Goal: Transaction & Acquisition: Purchase product/service

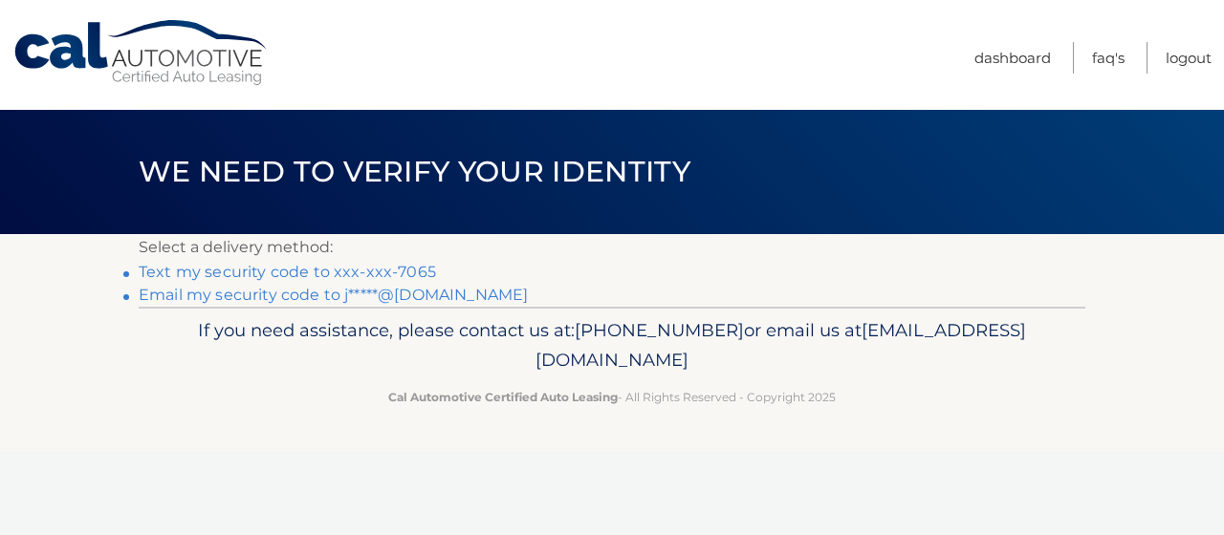
click at [244, 272] on link "Text my security code to xxx-xxx-7065" at bounding box center [287, 272] width 297 height 18
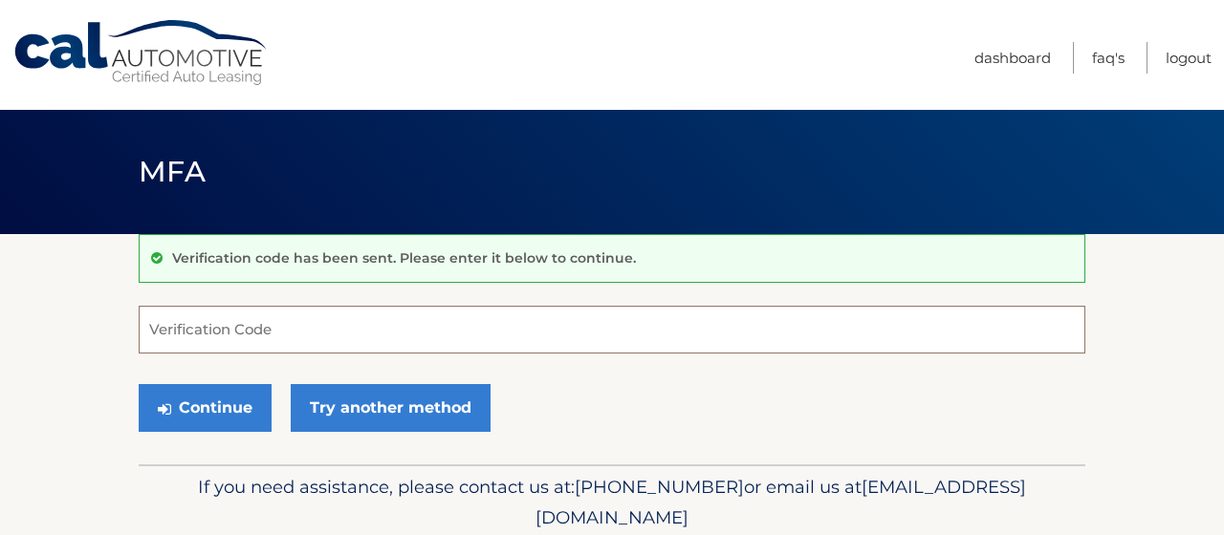
click at [212, 341] on input "Verification Code" at bounding box center [612, 330] width 947 height 48
type input "727650"
click at [139, 384] on button "Continue" at bounding box center [205, 408] width 133 height 48
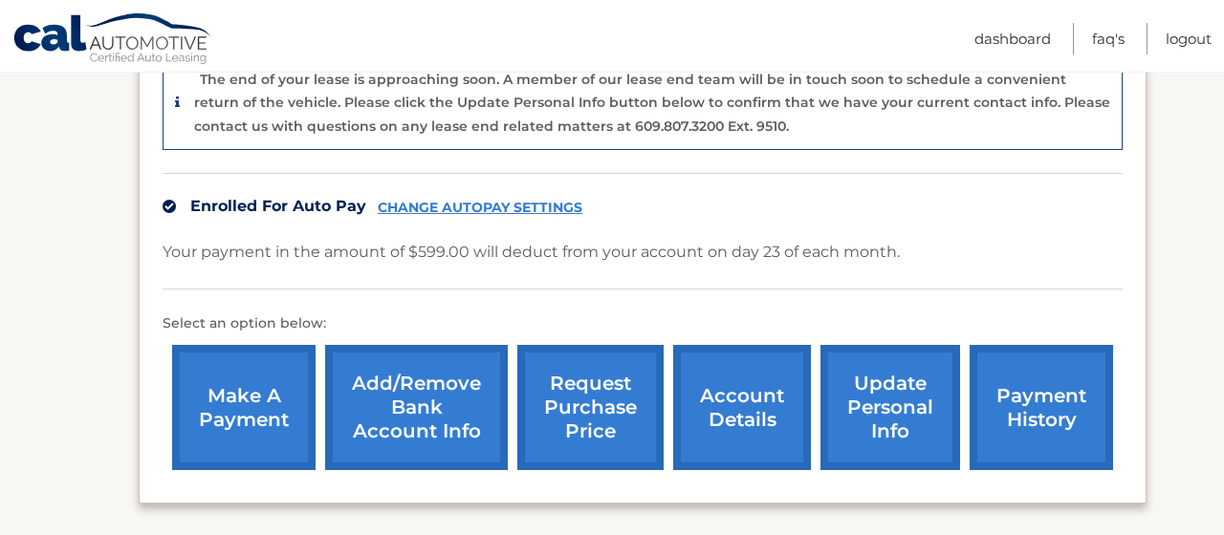
scroll to position [608, 0]
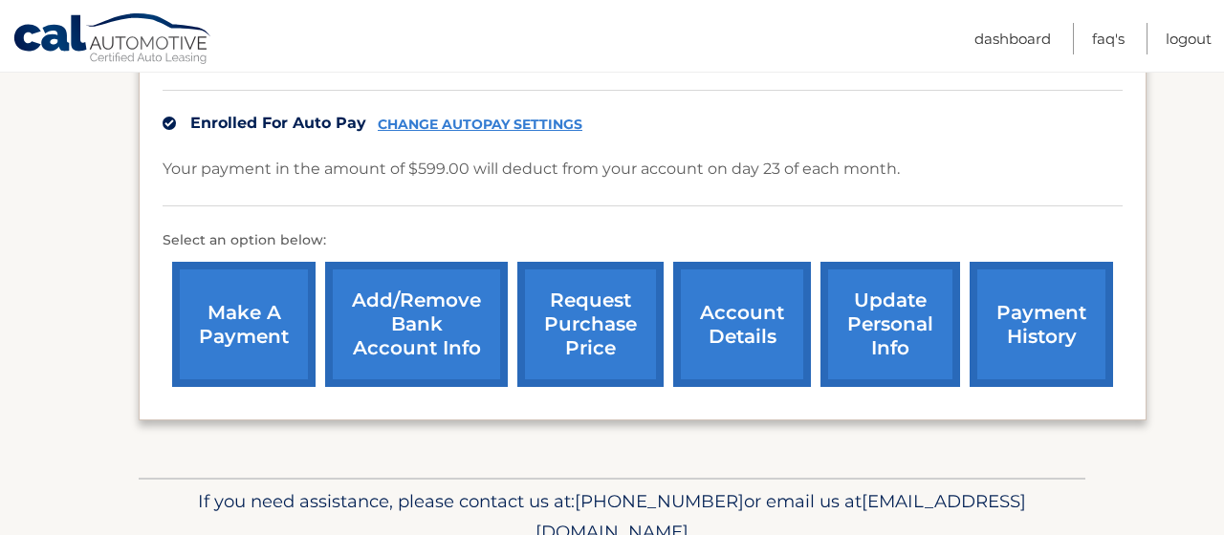
click at [234, 320] on link "make a payment" at bounding box center [243, 324] width 143 height 125
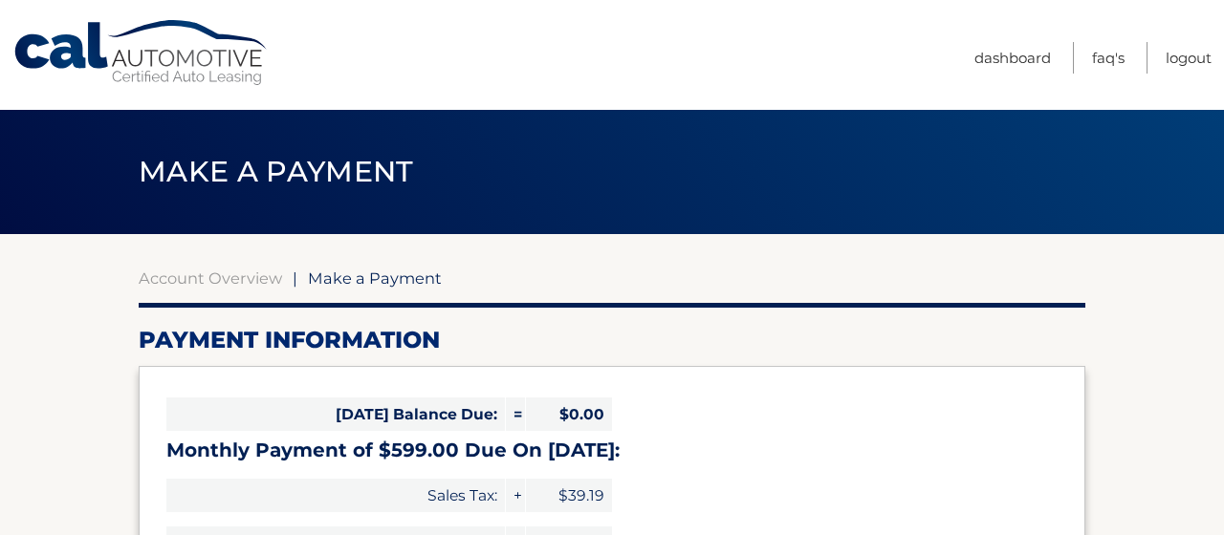
select select "MjI0NjA0NTktNDBiMS00ZjAwLTllMmQtMDVmYWQ2MzgyNmIx"
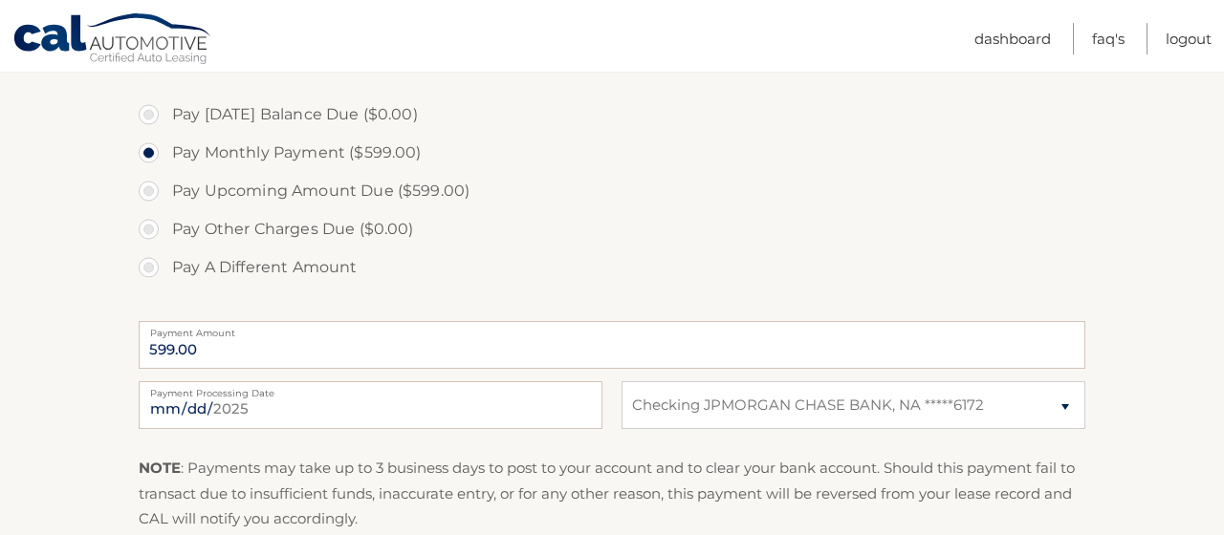
scroll to position [608, 0]
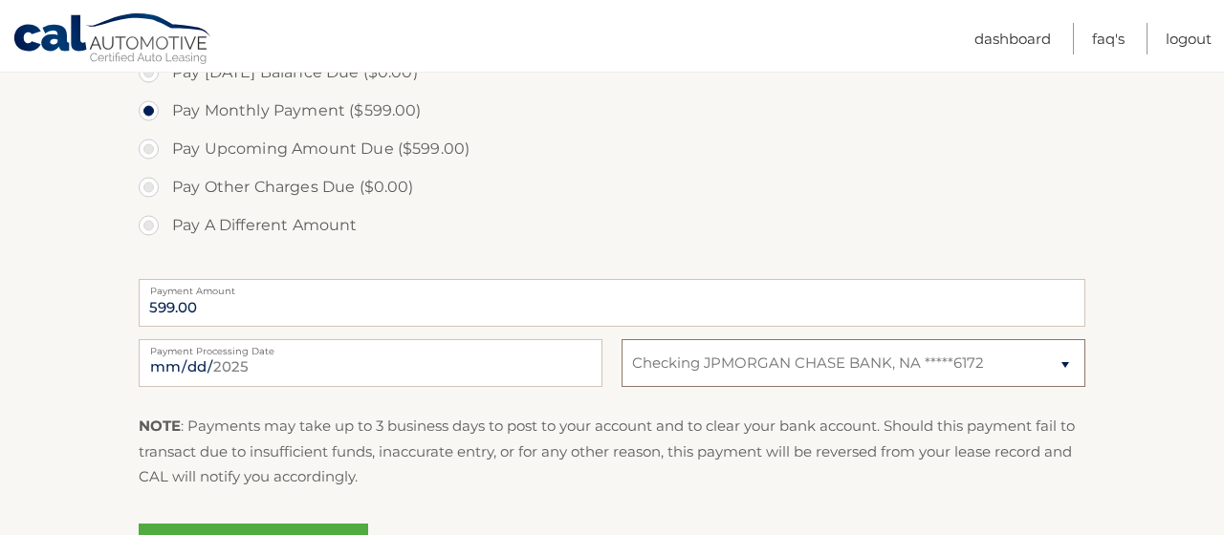
click at [621, 339] on select "Select Bank Account Checking JPMORGAN CHASE BANK, NA *****6172" at bounding box center [853, 363] width 464 height 48
drag, startPoint x: 774, startPoint y: 359, endPoint x: 382, endPoint y: 485, distance: 411.5
click at [382, 485] on p "NOTE : Payments may take up to 3 business days to post to your account and to c…" at bounding box center [612, 452] width 947 height 76
click at [49, 414] on section "Account Overview | Make a Payment Payment Information Today's Balance Due: = $0…" at bounding box center [612, 119] width 1224 height 987
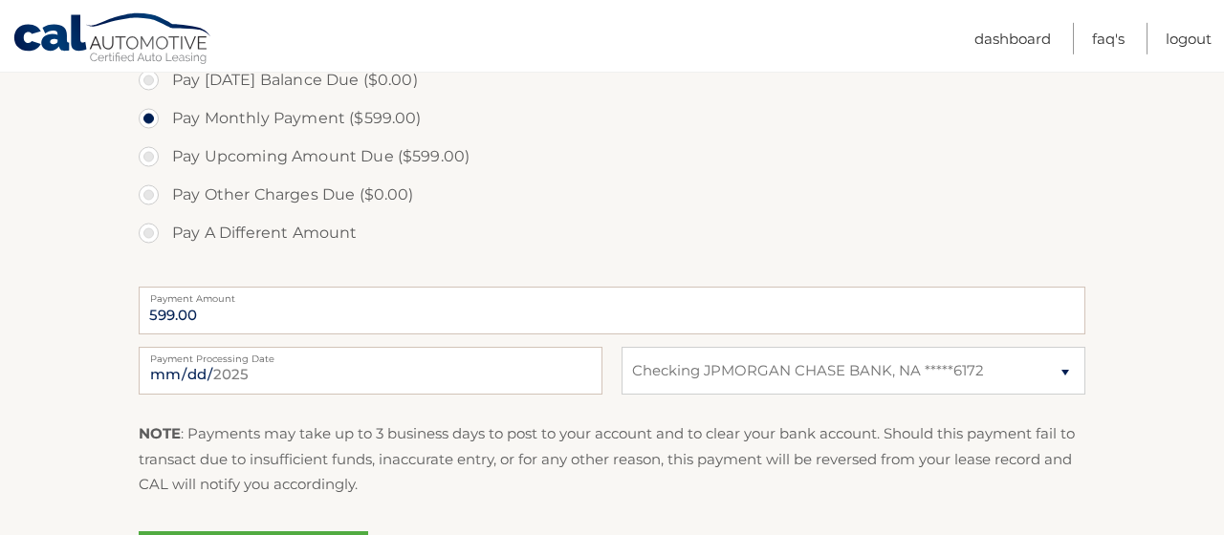
scroll to position [507, 0]
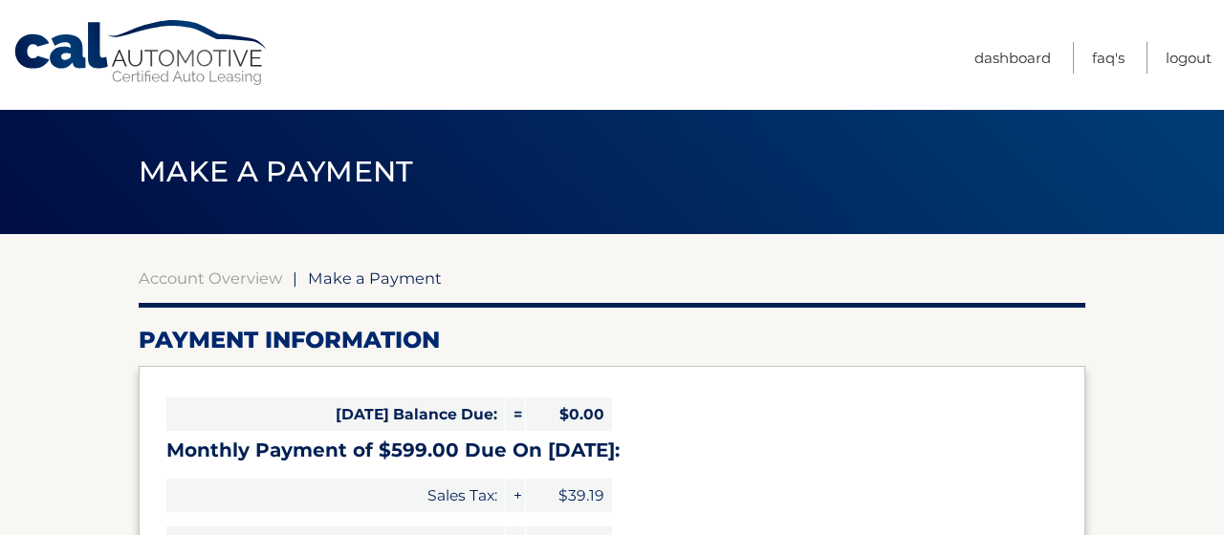
select select "MjI0NjA0NTktNDBiMS00ZjAwLTllMmQtMDVmYWQ2MzgyNmIx"
click at [149, 51] on link "Cal Automotive" at bounding box center [141, 53] width 258 height 68
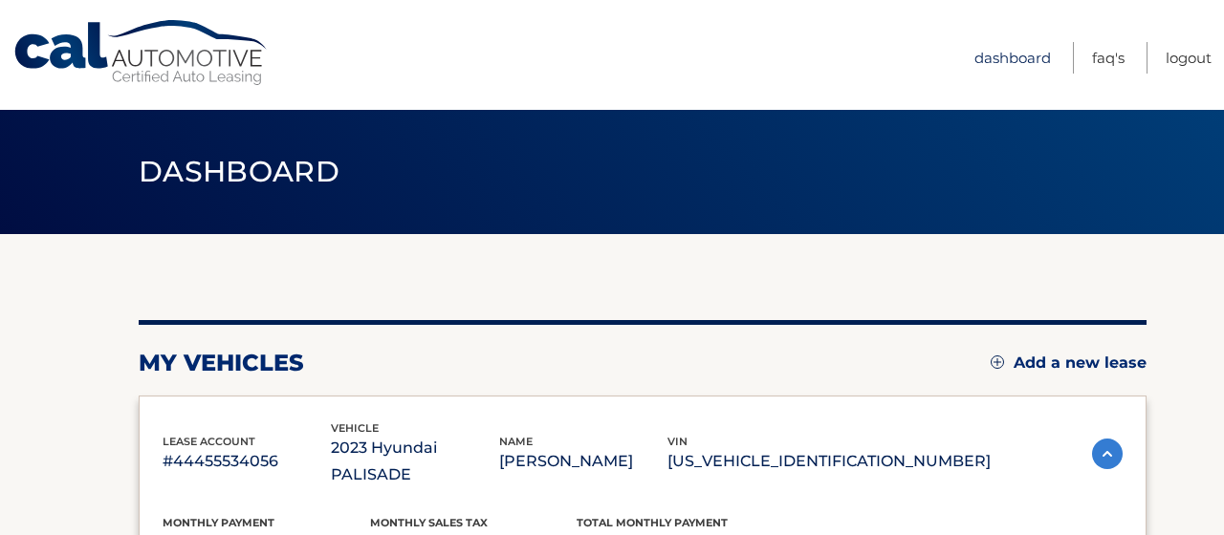
click at [1003, 54] on link "Dashboard" at bounding box center [1012, 58] width 76 height 32
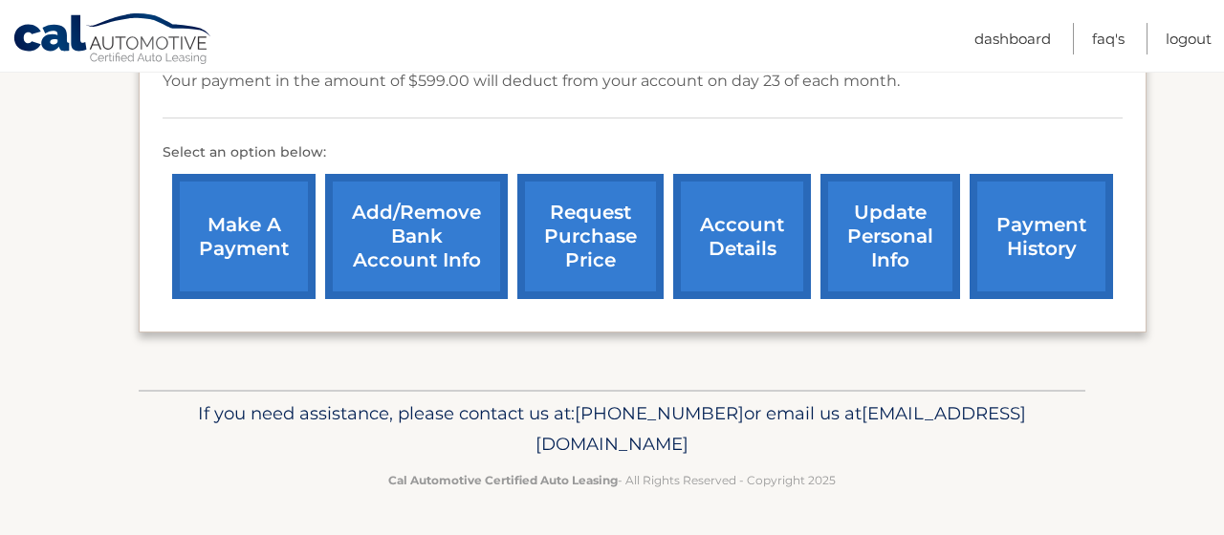
scroll to position [716, 0]
